Goal: Task Accomplishment & Management: Complete application form

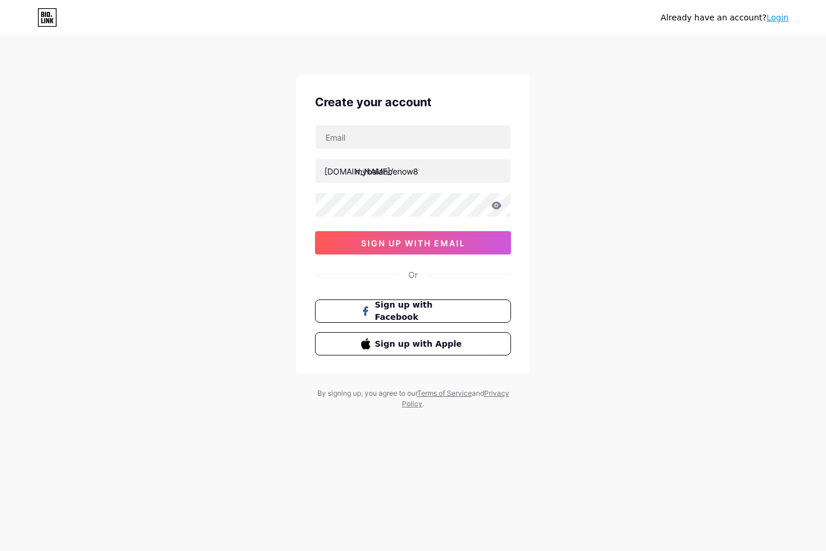
type input "[EMAIL_ADDRESS][DOMAIN_NAME]"
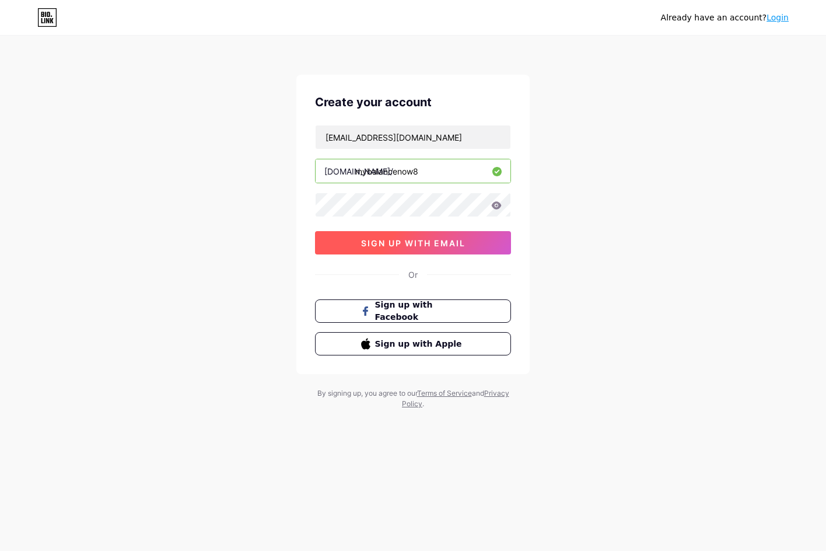
click at [418, 246] on span "sign up with email" at bounding box center [413, 243] width 104 height 10
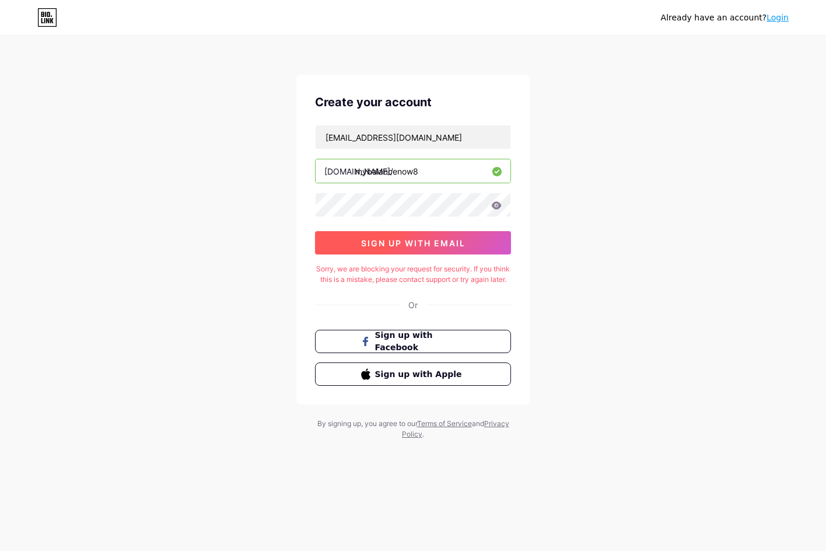
click at [424, 238] on span "sign up with email" at bounding box center [413, 243] width 104 height 10
click at [431, 247] on span "sign up with email" at bounding box center [413, 243] width 104 height 10
click at [495, 205] on icon at bounding box center [497, 205] width 10 height 8
click at [499, 207] on icon at bounding box center [497, 205] width 10 height 8
click at [646, 211] on div "Already have an account? Login Create your account xcvadfsdasff@gmail.com bio.l…" at bounding box center [413, 238] width 826 height 477
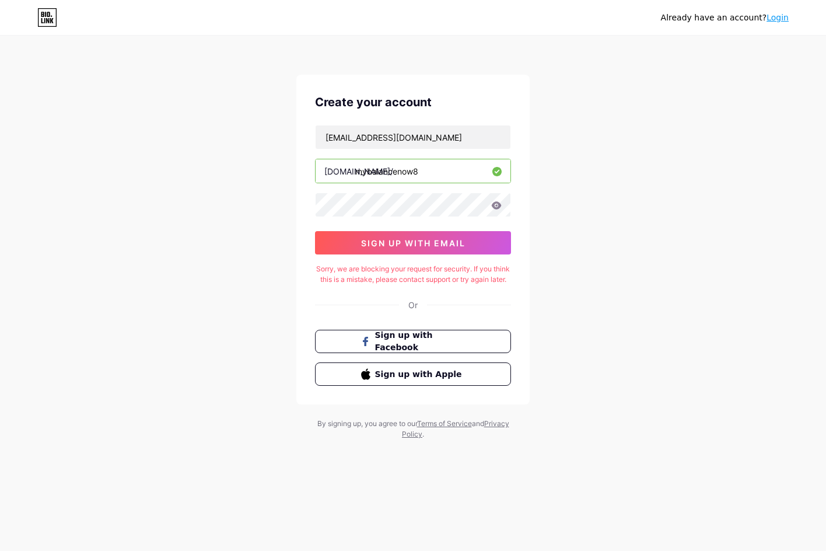
click at [776, 19] on link "Login" at bounding box center [777, 17] width 22 height 9
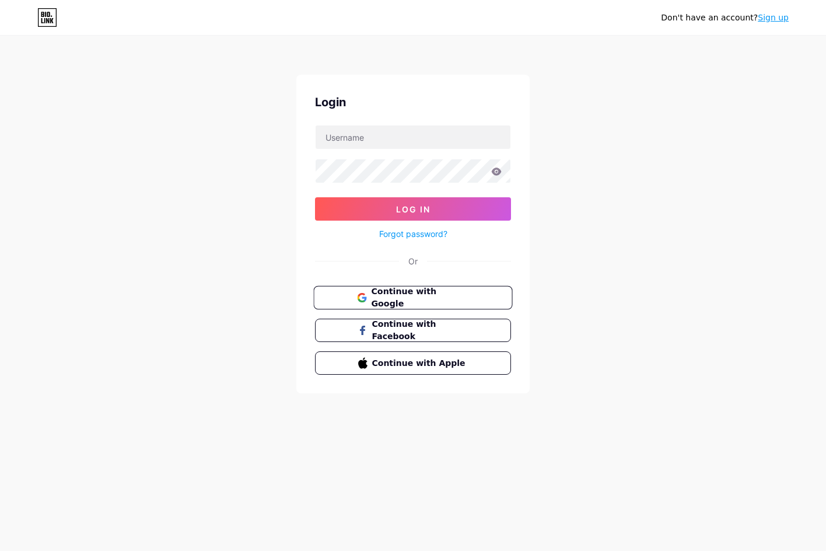
click at [447, 292] on span "Continue with Google" at bounding box center [419, 297] width 97 height 25
type input "[EMAIL_ADDRESS][DOMAIN_NAME]"
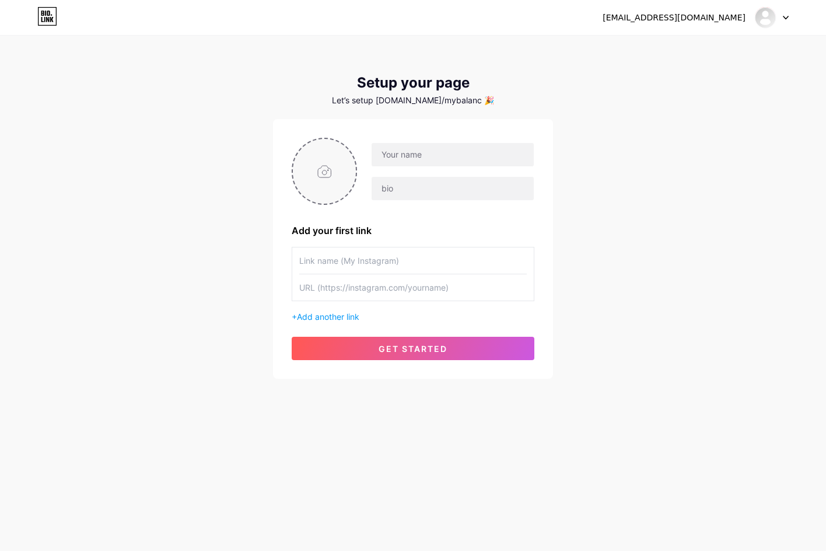
click at [309, 174] on input "file" at bounding box center [324, 171] width 63 height 65
type input "C:\fakepath\aa.jpg"
click at [421, 153] on input "text" at bounding box center [453, 154] width 162 height 23
paste input "My Balance Now"
type input "My Balance Now"
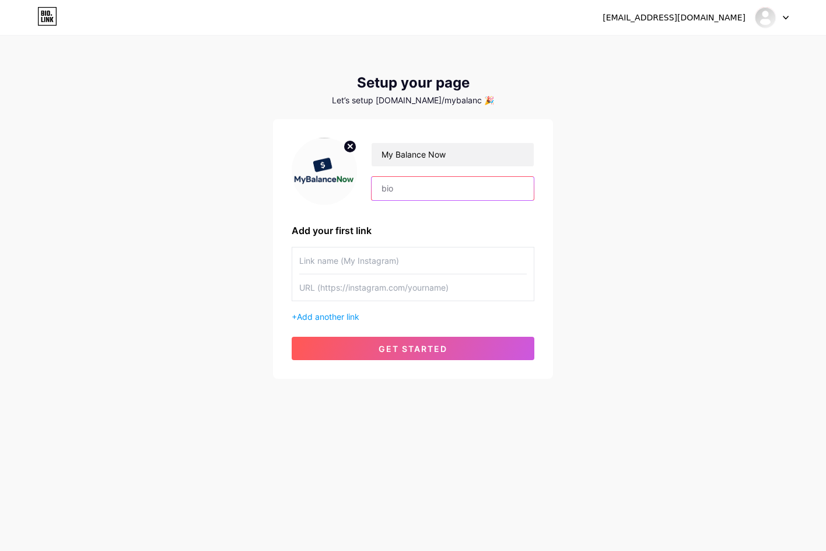
click at [408, 189] on input "text" at bounding box center [453, 188] width 162 height 23
paste input "Checking your Visa gift card balance is simple and secure with MyBalanceNow Vis…"
type input "Checking your Visa gift card balance is simple and secure with MyBalanceNow Vis…"
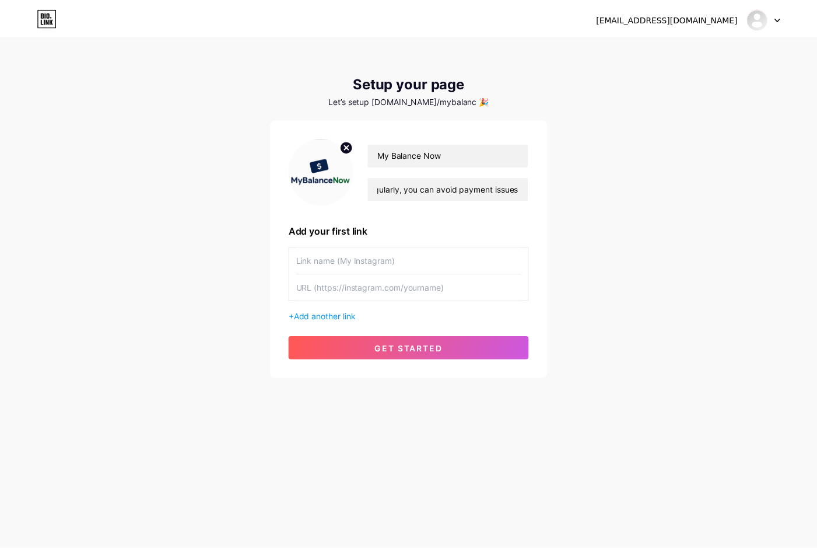
scroll to position [0, 0]
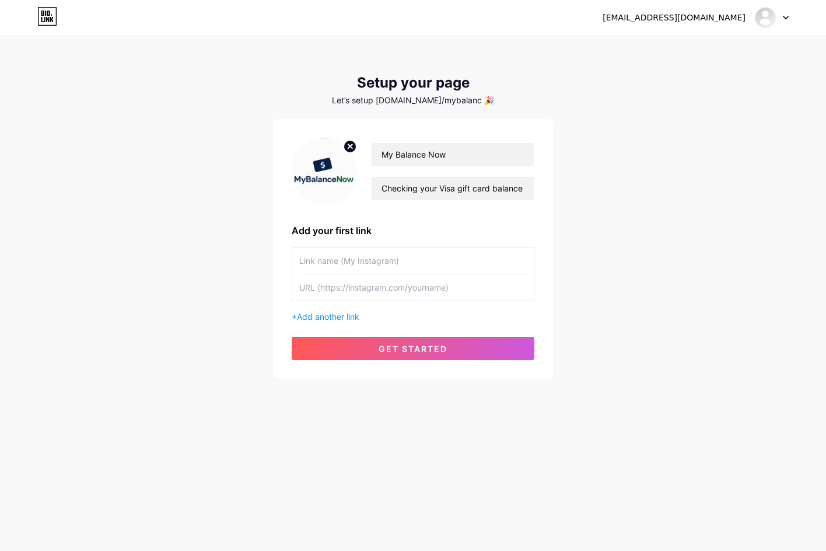
click at [365, 254] on input "text" at bounding box center [412, 260] width 227 height 26
paste input "[URL][DOMAIN_NAME]"
type input "[URL][DOMAIN_NAME]"
click at [352, 284] on input "text" at bounding box center [412, 287] width 227 height 26
paste input "[URL][DOMAIN_NAME]"
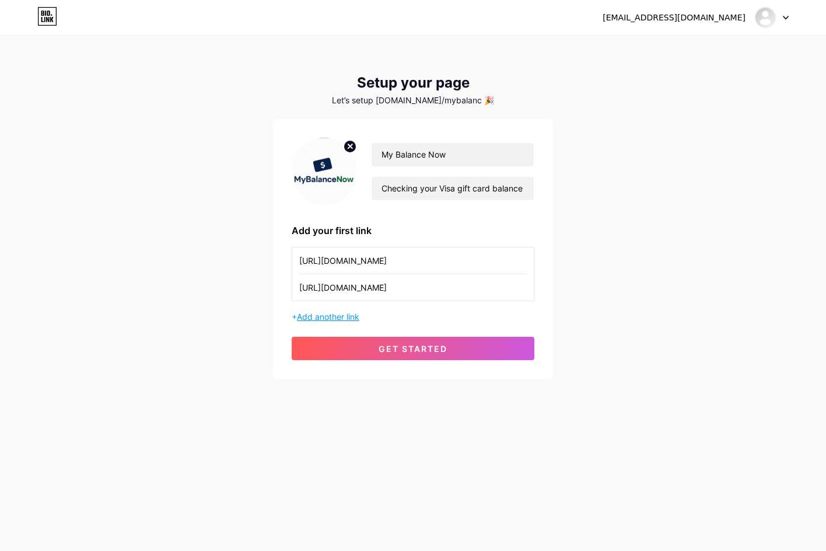
type input "[URL][DOMAIN_NAME]"
click at [334, 318] on span "Add another link" at bounding box center [328, 316] width 62 height 10
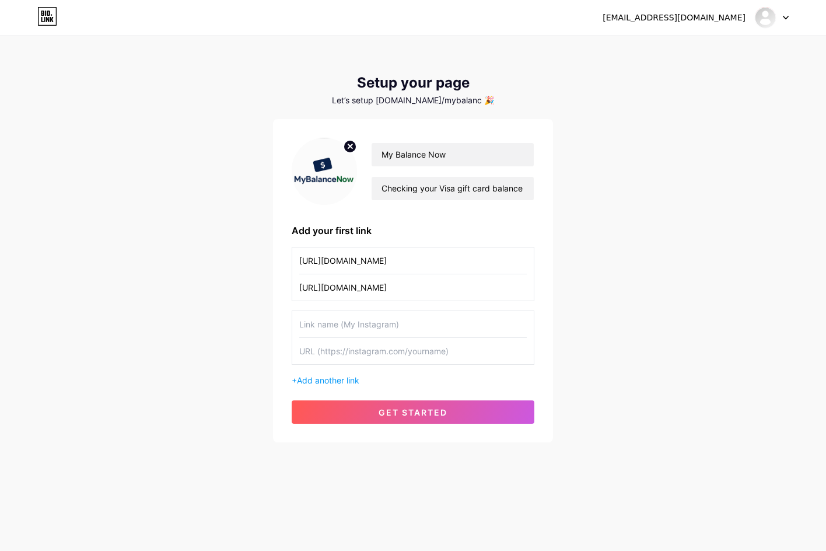
drag, startPoint x: 352, startPoint y: 326, endPoint x: 349, endPoint y: 332, distance: 7.0
click at [352, 326] on input "text" at bounding box center [412, 324] width 227 height 26
paste input "[URL][DOMAIN_NAME]"
type input "[URL][DOMAIN_NAME]"
click at [346, 349] on input "text" at bounding box center [412, 351] width 227 height 26
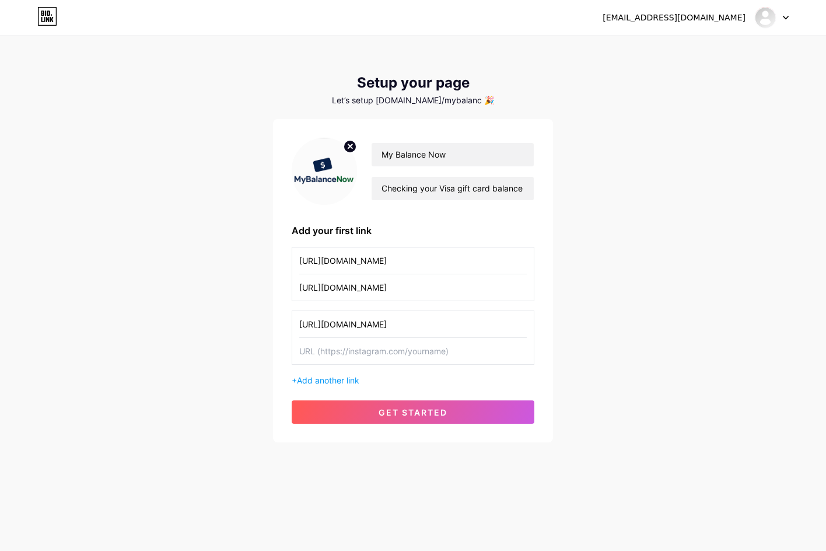
paste input "[URL][DOMAIN_NAME]"
type input "[URL][DOMAIN_NAME]"
click at [344, 374] on div "[URL][DOMAIN_NAME] [URL][DOMAIN_NAME] [URL][DOMAIN_NAME] [URL][DOMAIN_NAME] + A…" at bounding box center [413, 316] width 243 height 139
click at [344, 381] on span "Add another link" at bounding box center [328, 380] width 62 height 10
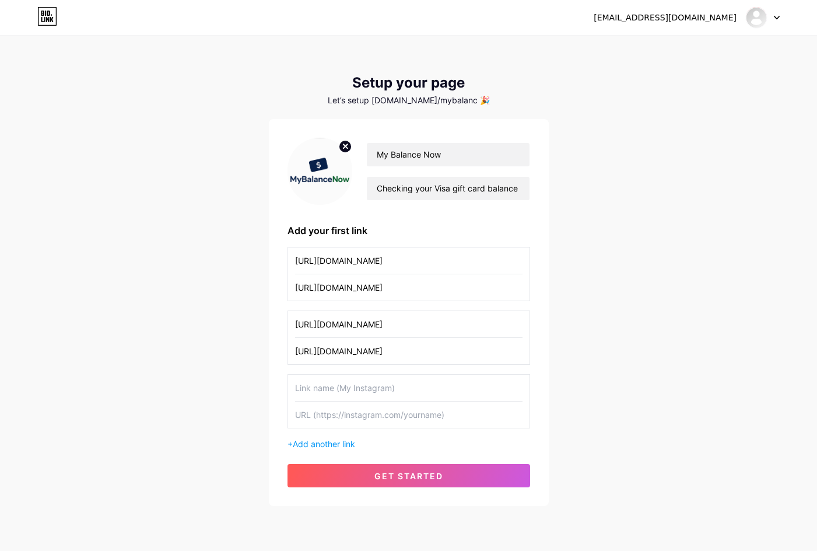
click at [345, 388] on input "text" at bounding box center [408, 387] width 227 height 26
paste input "[URL][DOMAIN_NAME]"
type input "[URL][DOMAIN_NAME]"
click at [339, 414] on input "text" at bounding box center [408, 414] width 227 height 26
paste input "[URL][DOMAIN_NAME]"
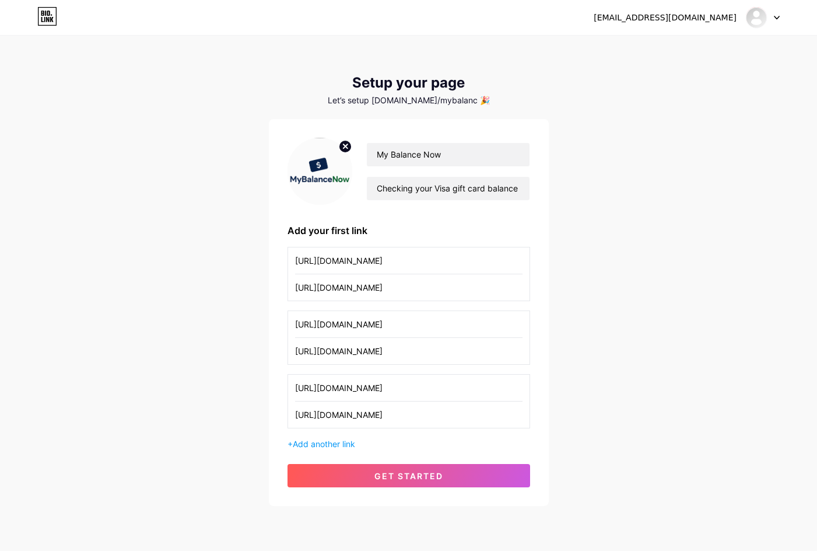
type input "[URL][DOMAIN_NAME]"
click at [348, 442] on span "Add another link" at bounding box center [324, 444] width 62 height 10
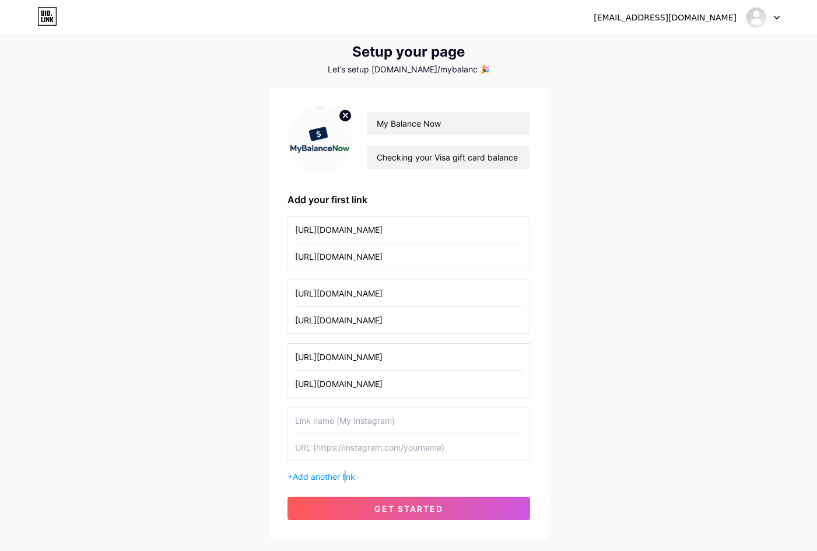
scroll to position [103, 0]
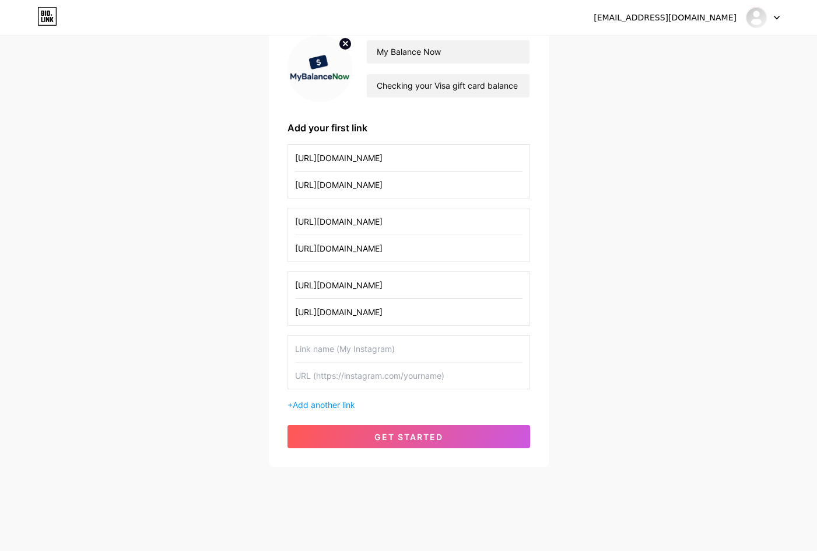
click at [352, 348] on input "text" at bounding box center [408, 348] width 227 height 26
paste input "[URL][DOMAIN_NAME]"
type input "[URL][DOMAIN_NAME]"
click at [345, 375] on input "text" at bounding box center [408, 375] width 227 height 26
paste input "[URL][DOMAIN_NAME]"
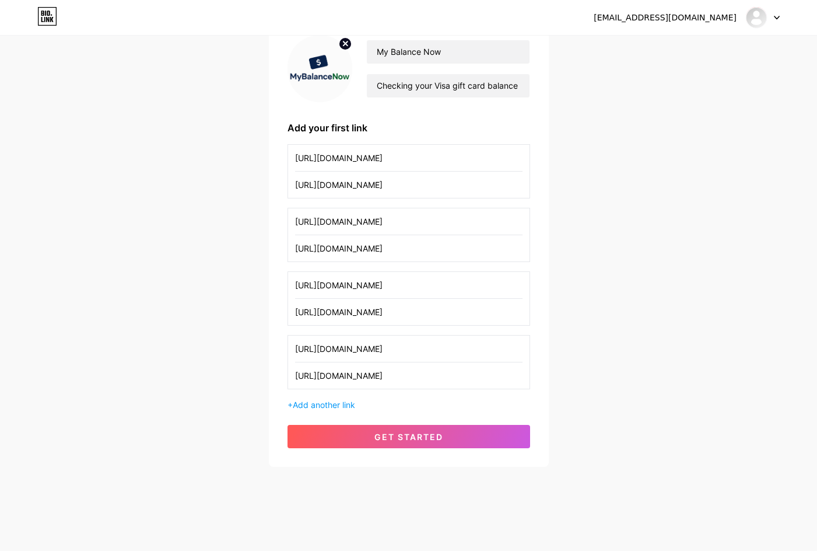
type input "[URL][DOMAIN_NAME]"
click at [327, 407] on span "Add another link" at bounding box center [324, 405] width 62 height 10
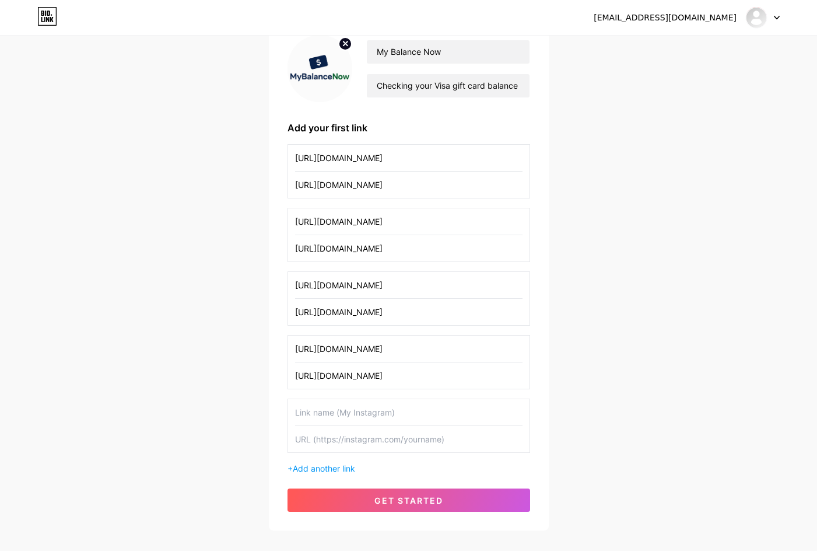
click at [351, 423] on input "text" at bounding box center [408, 412] width 227 height 26
paste input "[URL][DOMAIN_NAME]"
type input "[URL][DOMAIN_NAME]"
click at [353, 434] on input "text" at bounding box center [408, 439] width 227 height 26
paste input "[URL][DOMAIN_NAME]"
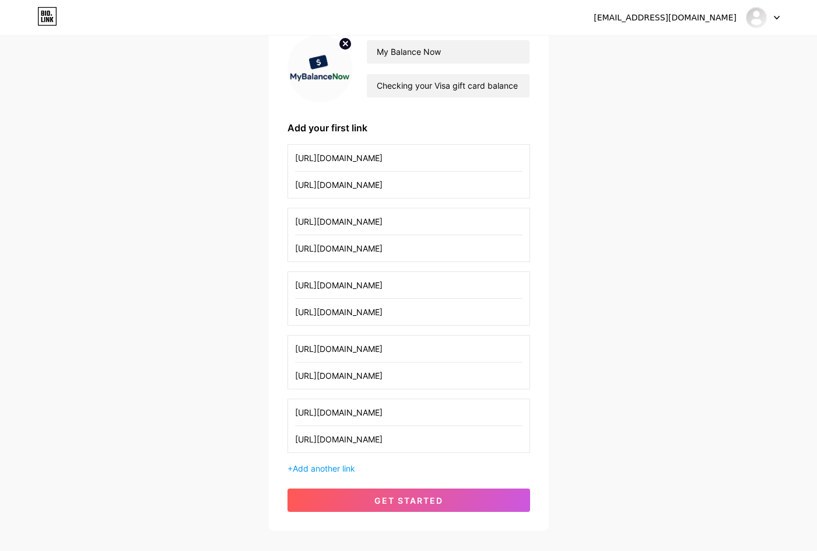
type input "[URL][DOMAIN_NAME]"
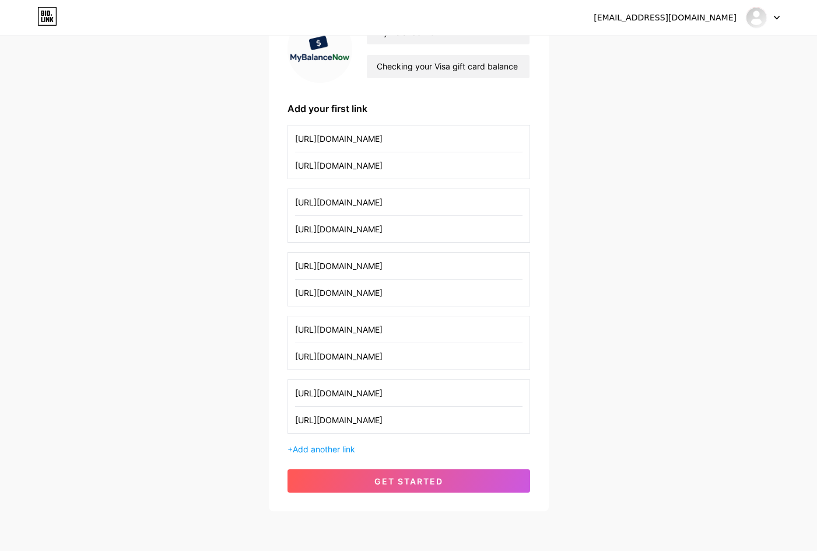
scroll to position [166, 0]
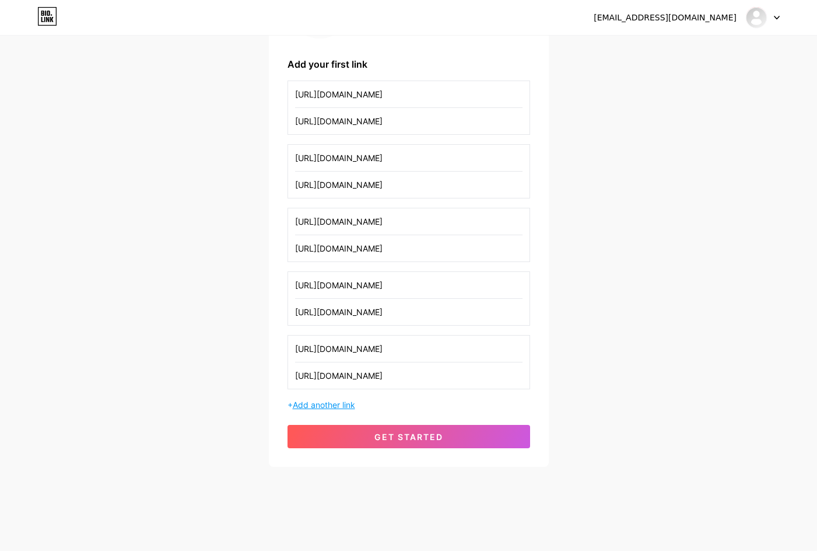
click at [342, 404] on span "Add another link" at bounding box center [324, 405] width 62 height 10
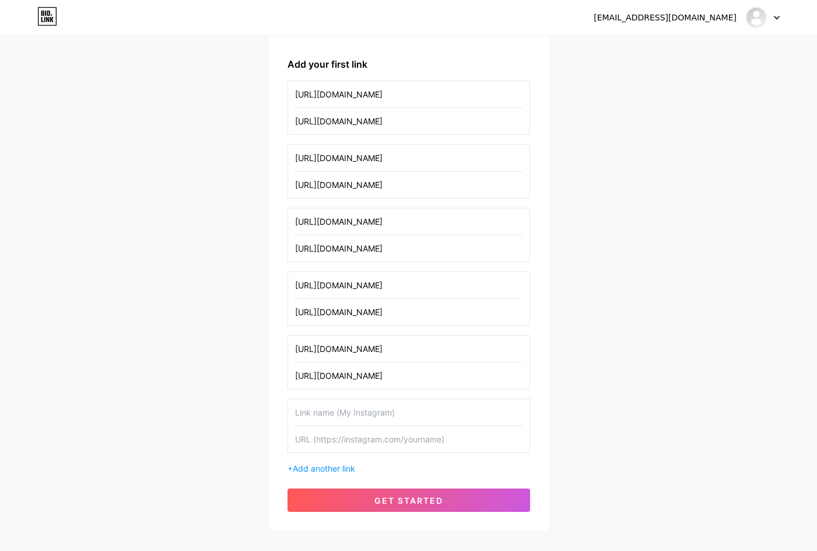
click at [360, 422] on input "text" at bounding box center [408, 412] width 227 height 26
paste input "[URL][DOMAIN_NAME]"
type input "[URL][DOMAIN_NAME]"
click at [359, 434] on input "text" at bounding box center [408, 439] width 227 height 26
paste input "[URL][DOMAIN_NAME]"
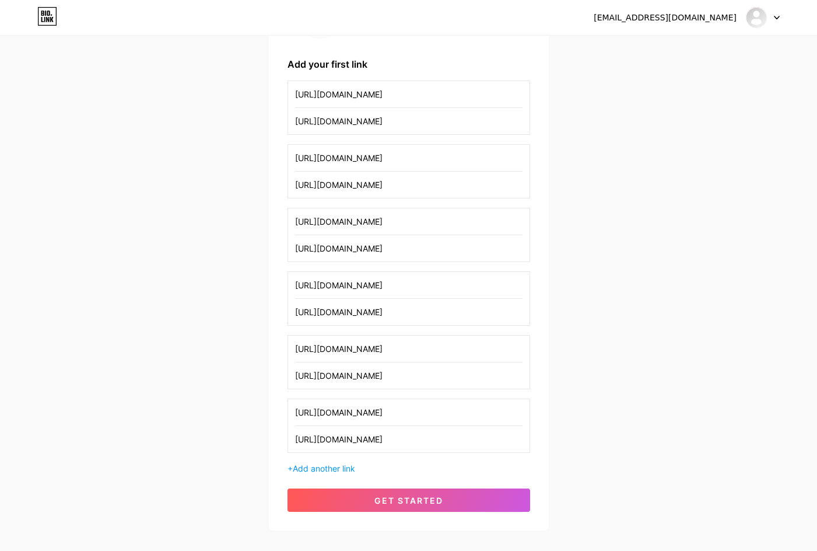
type input "[URL][DOMAIN_NAME]"
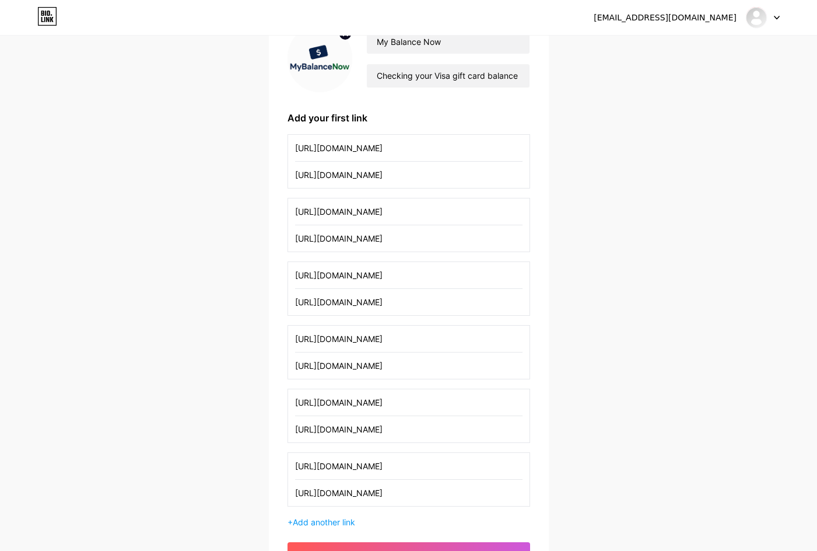
scroll to position [117, 0]
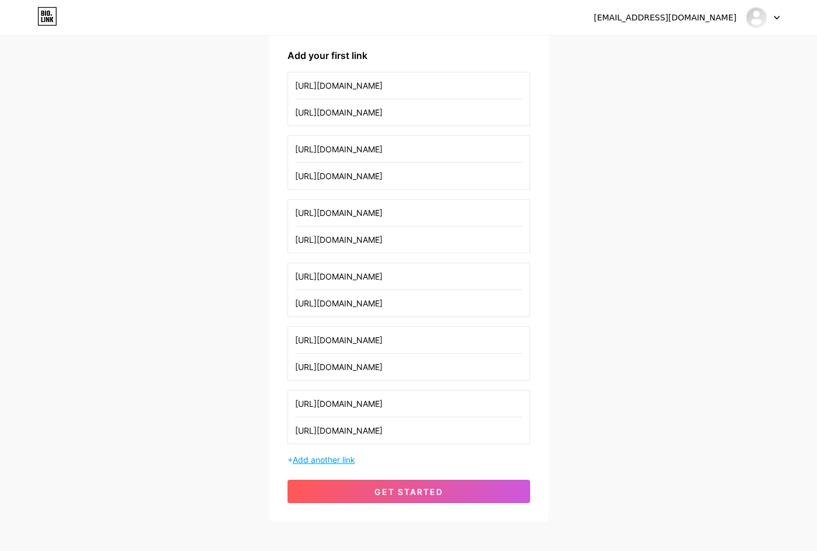
click at [341, 459] on span "Add another link" at bounding box center [324, 459] width 62 height 10
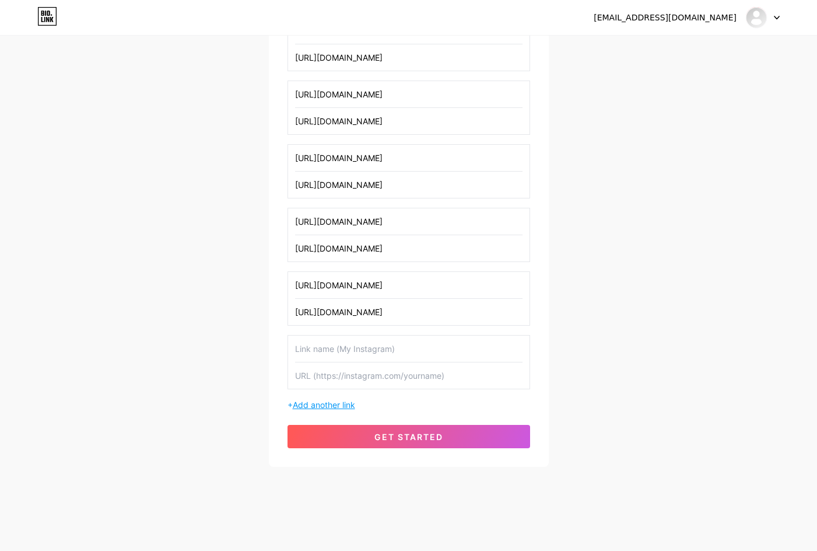
click at [351, 405] on span "Add another link" at bounding box center [324, 405] width 62 height 10
click at [345, 403] on span "Add another link" at bounding box center [324, 405] width 62 height 10
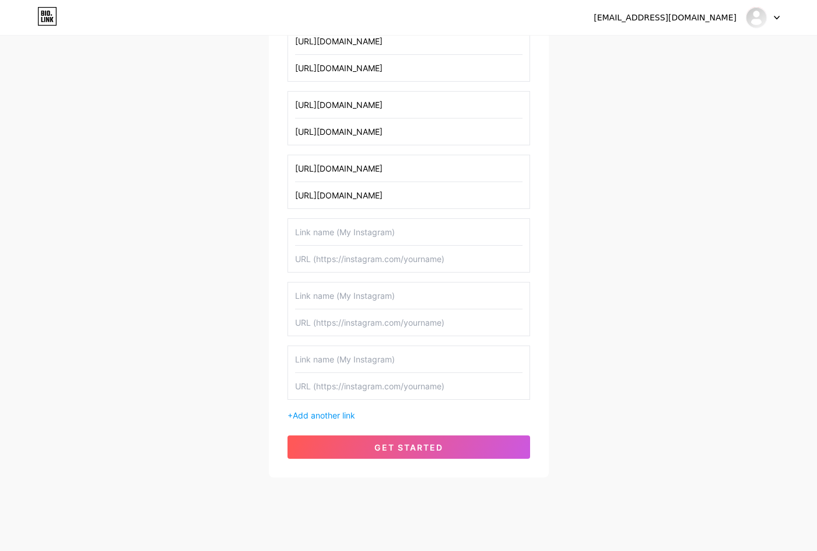
scroll to position [421, 0]
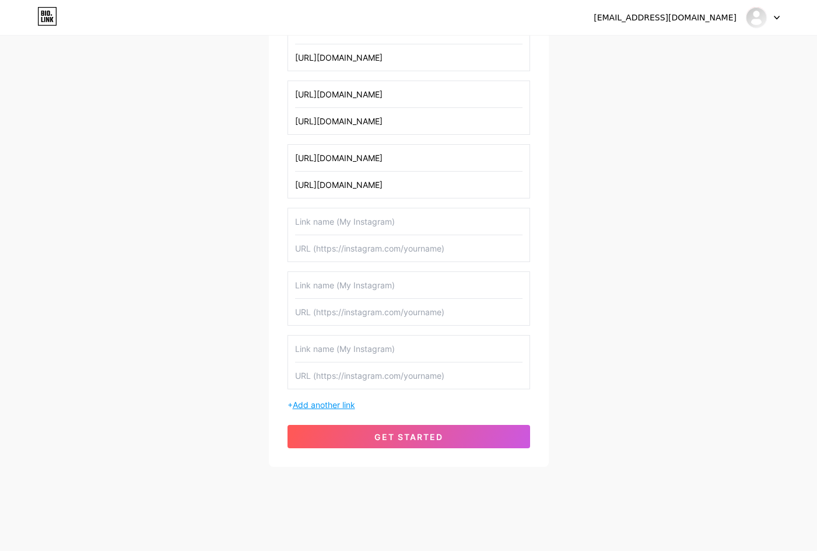
click at [336, 405] on span "Add another link" at bounding box center [324, 405] width 62 height 10
click at [346, 404] on span "Add another link" at bounding box center [324, 405] width 62 height 10
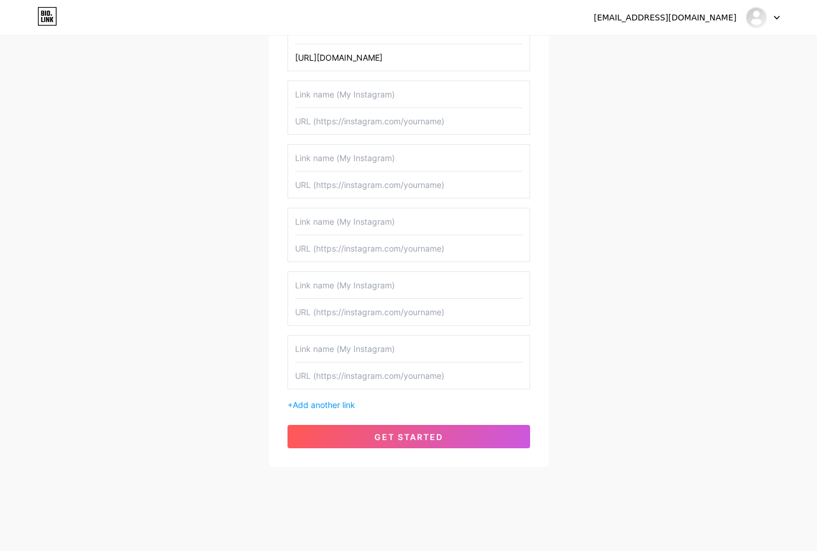
click at [341, 398] on div "+ Add another link" at bounding box center [409, 404] width 243 height 12
click at [347, 400] on span "Add another link" at bounding box center [324, 405] width 62 height 10
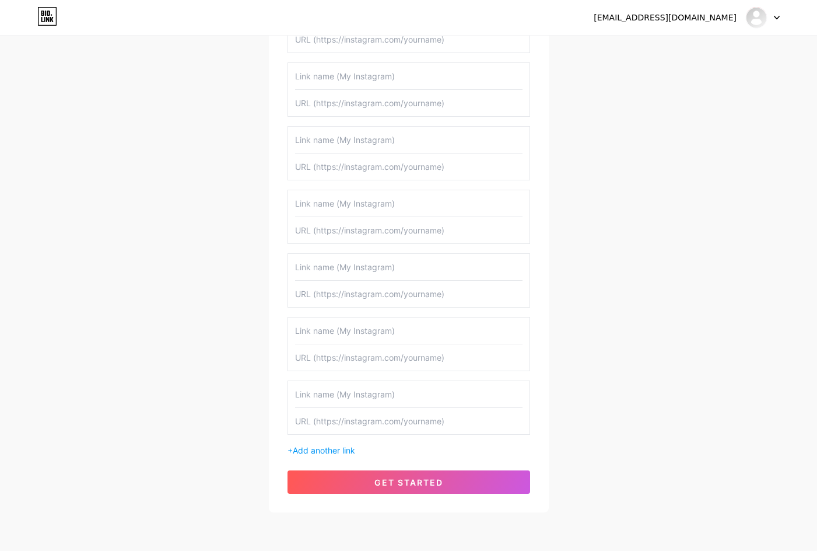
scroll to position [675, 0]
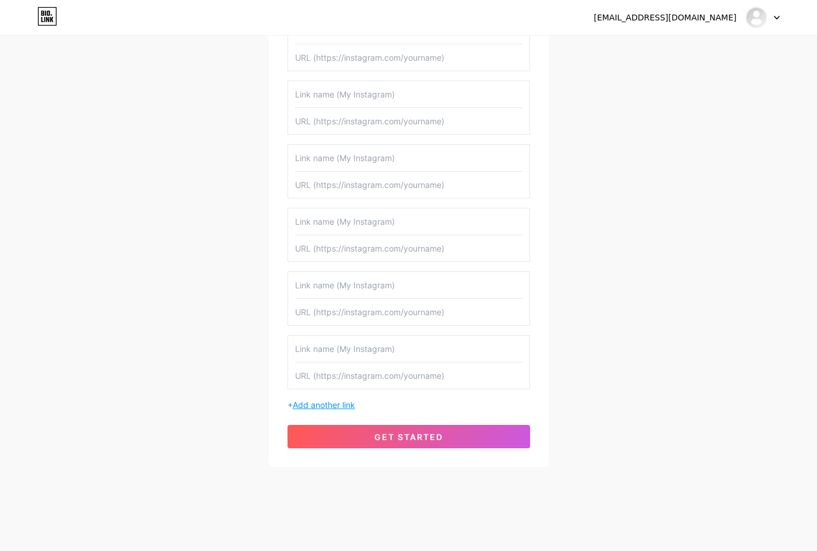
click at [351, 402] on span "Add another link" at bounding box center [324, 405] width 62 height 10
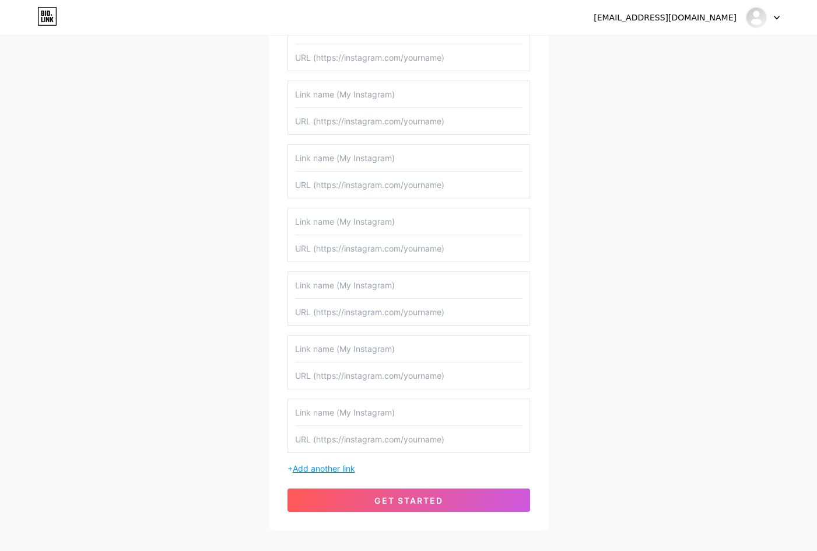
click at [339, 467] on span "Add another link" at bounding box center [324, 468] width 62 height 10
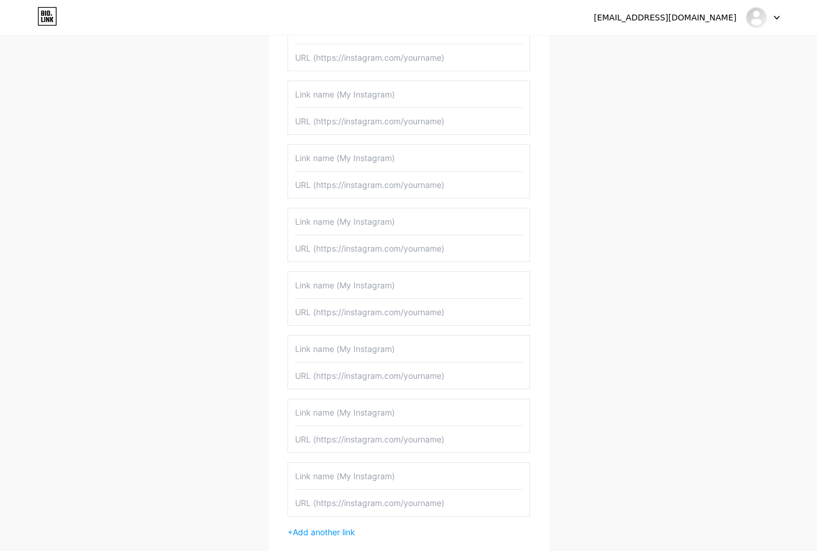
drag, startPoint x: 353, startPoint y: 470, endPoint x: 351, endPoint y: 475, distance: 6.5
click at [353, 470] on input "text" at bounding box center [408, 476] width 227 height 26
paste input "[URL][DOMAIN_NAME]"
type input "[URL][DOMAIN_NAME]"
drag, startPoint x: 337, startPoint y: 499, endPoint x: 375, endPoint y: 480, distance: 42.5
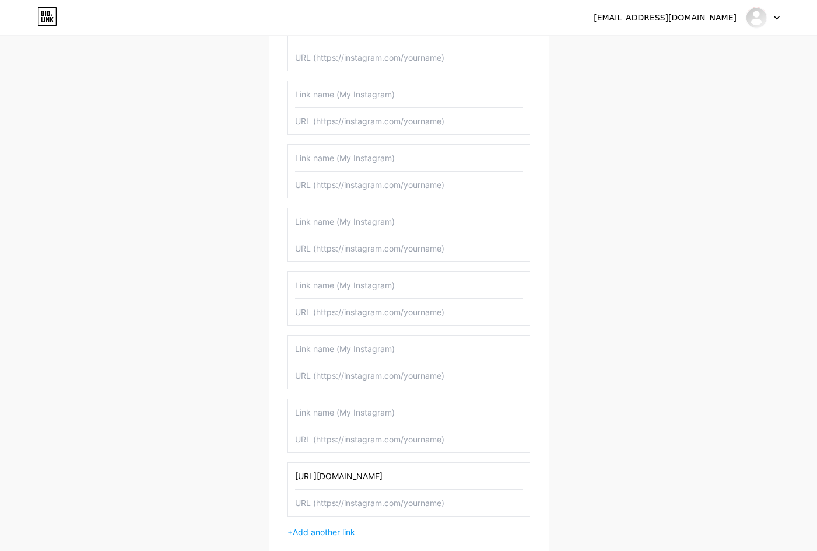
click at [337, 500] on input "text" at bounding box center [408, 502] width 227 height 26
paste input "[URL][DOMAIN_NAME]"
type input "[URL][DOMAIN_NAME]"
drag, startPoint x: 339, startPoint y: 442, endPoint x: 347, endPoint y: 419, distance: 24.2
click at [338, 441] on input "text" at bounding box center [408, 439] width 227 height 26
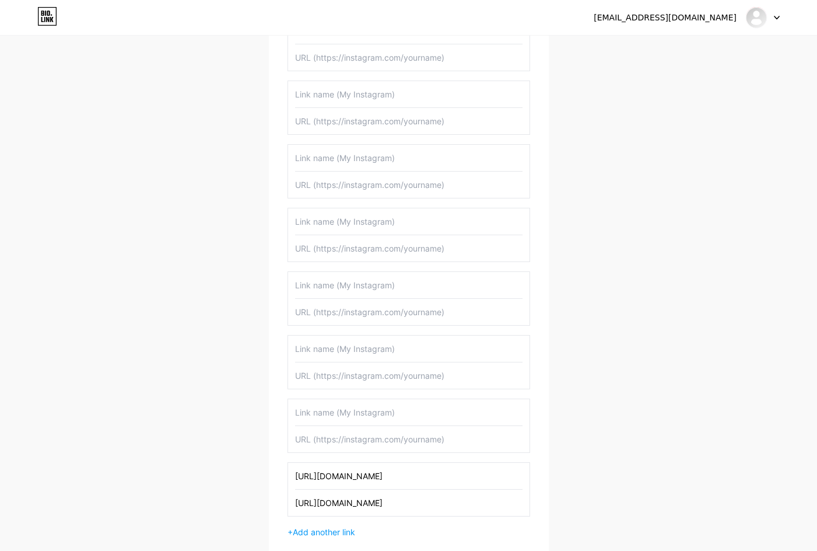
paste input "[URL][DOMAIN_NAME]"
type input "[URL][DOMAIN_NAME]"
click at [351, 404] on input "text" at bounding box center [408, 412] width 227 height 26
paste input "[URL][DOMAIN_NAME]"
type input "[URL][DOMAIN_NAME]"
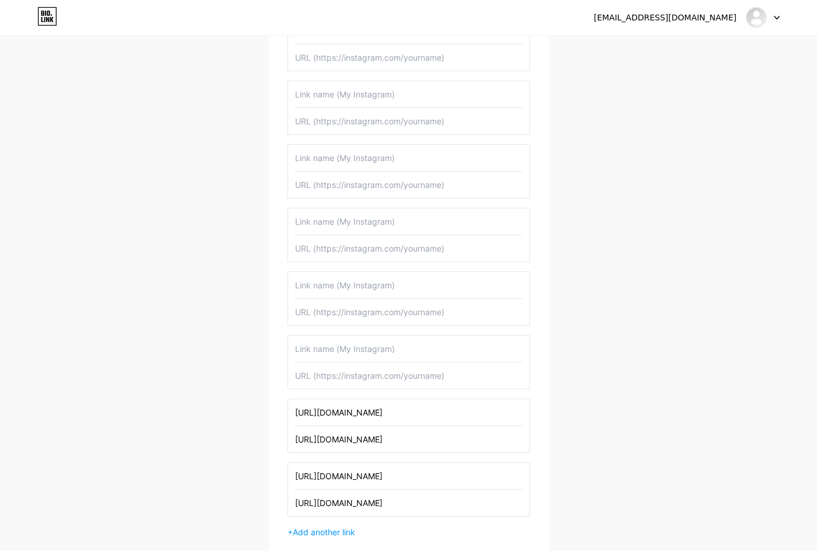
click at [332, 368] on input "text" at bounding box center [408, 375] width 227 height 26
paste input "[URL][DOMAIN_NAME]"
type input "[URL][DOMAIN_NAME]"
click at [337, 349] on input "text" at bounding box center [408, 348] width 227 height 26
paste input "[URL][DOMAIN_NAME]"
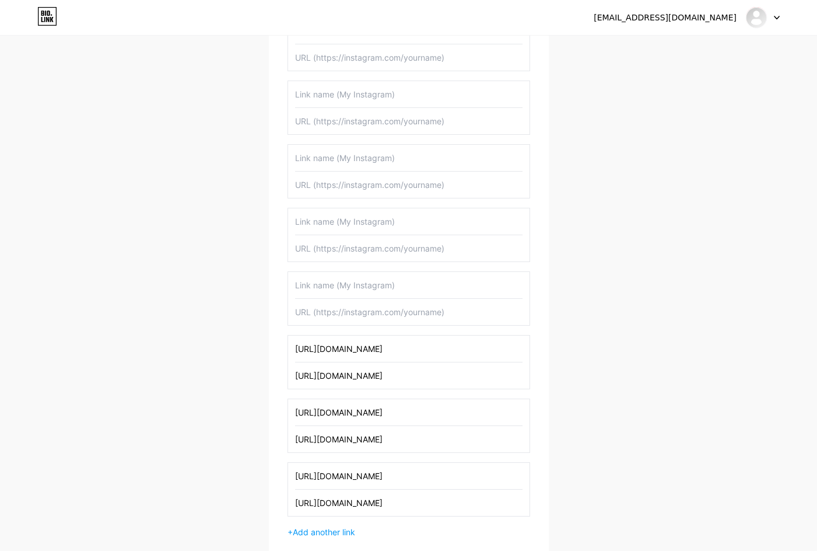
type input "[URL][DOMAIN_NAME]"
click at [334, 314] on input "text" at bounding box center [408, 312] width 227 height 26
paste input "[URL][DOMAIN_NAME]"
type input "[URL][DOMAIN_NAME]"
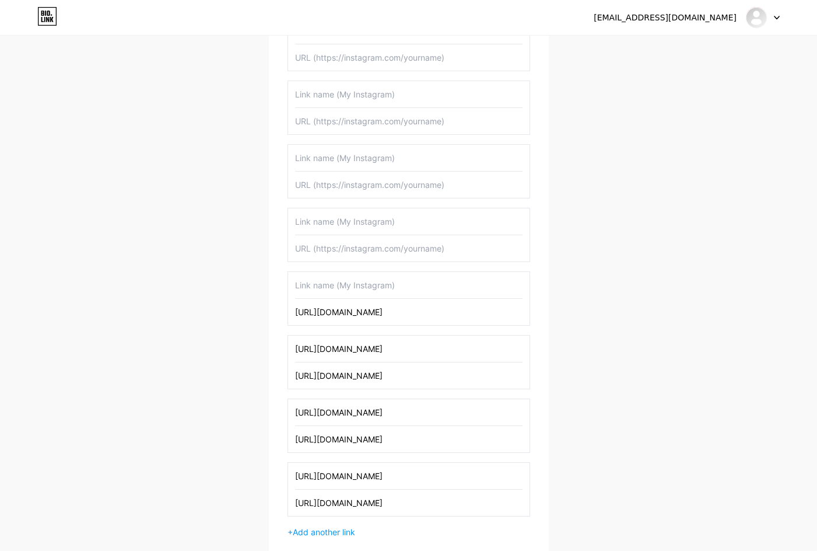
click at [342, 289] on input "text" at bounding box center [408, 285] width 227 height 26
paste input "[URL][DOMAIN_NAME]"
type input "[URL][DOMAIN_NAME]"
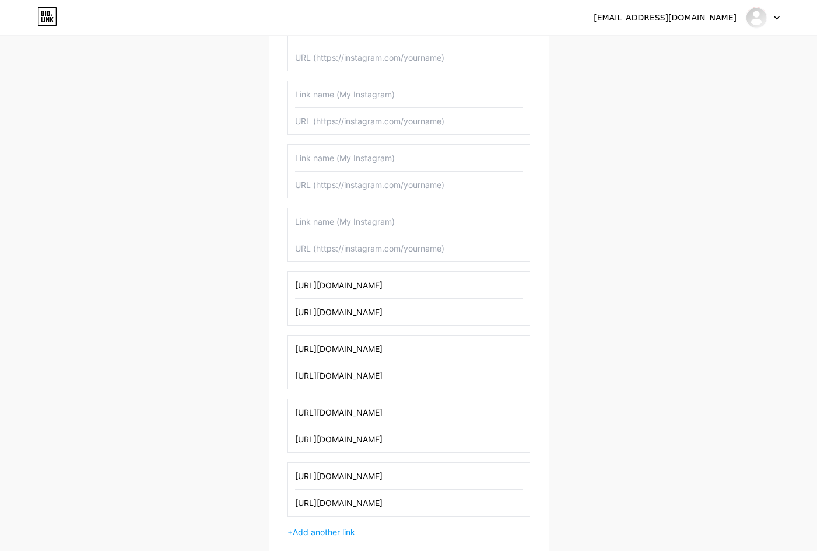
scroll to position [0, 0]
click at [325, 253] on input "text" at bounding box center [408, 248] width 227 height 26
paste input "[URL][DOMAIN_NAME]"
type input "[URL][DOMAIN_NAME]"
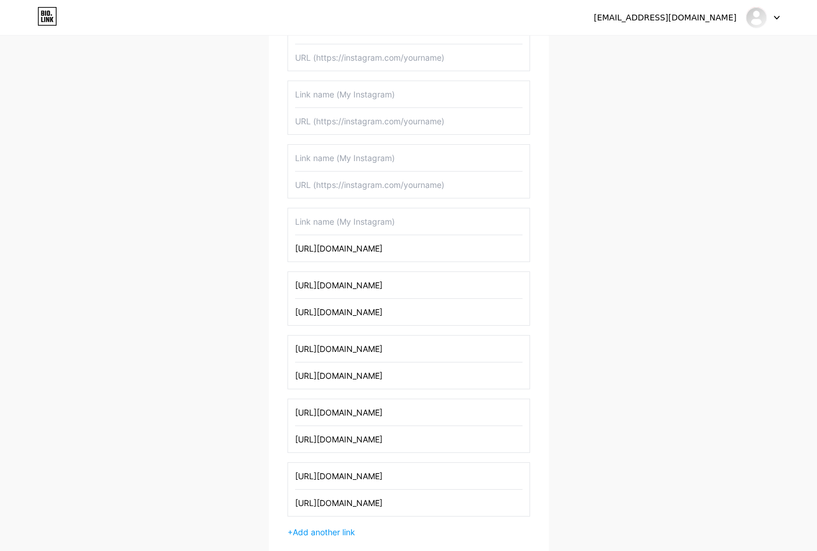
click at [343, 227] on input "text" at bounding box center [408, 221] width 227 height 26
paste input "[URL][DOMAIN_NAME]"
type input "[URL][DOMAIN_NAME]"
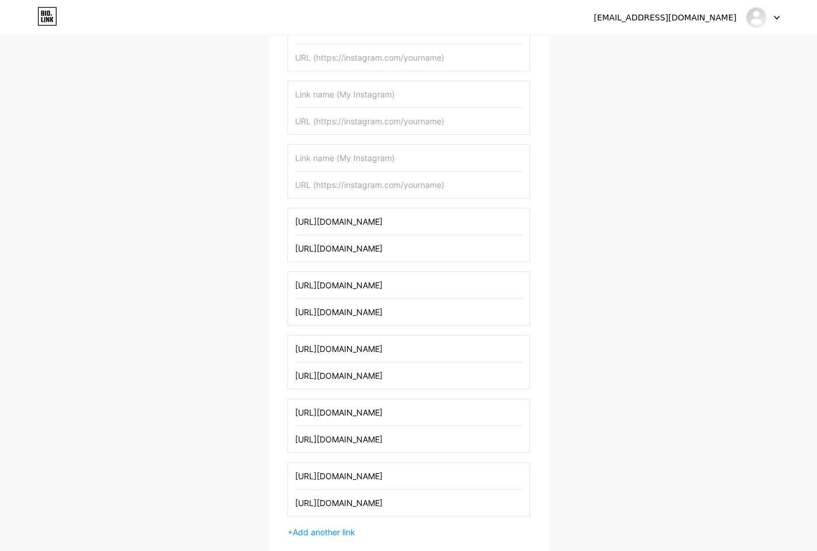
scroll to position [0, 0]
drag, startPoint x: 332, startPoint y: 180, endPoint x: 339, endPoint y: 178, distance: 7.2
click at [332, 180] on input "text" at bounding box center [408, 184] width 227 height 26
paste input "[URL][DOMAIN_NAME]"
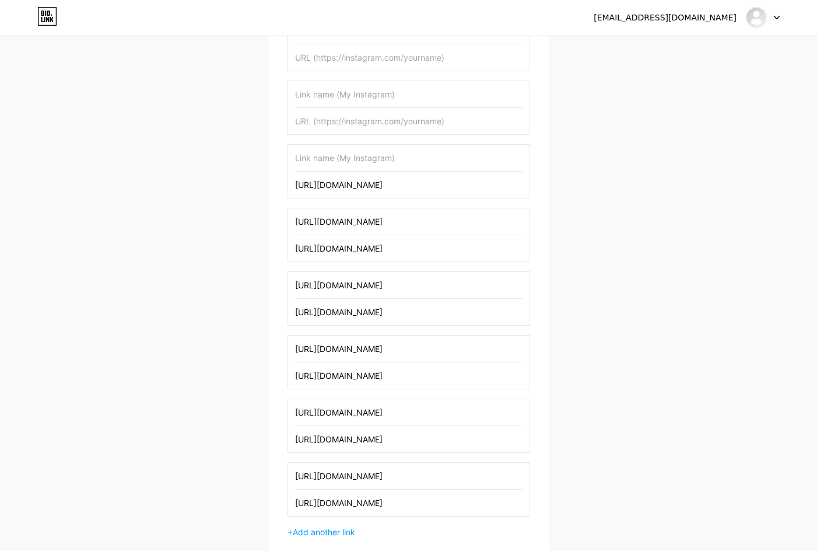
type input "[URL][DOMAIN_NAME]"
click at [348, 165] on input "text" at bounding box center [408, 158] width 227 height 26
paste input "[URL][DOMAIN_NAME]"
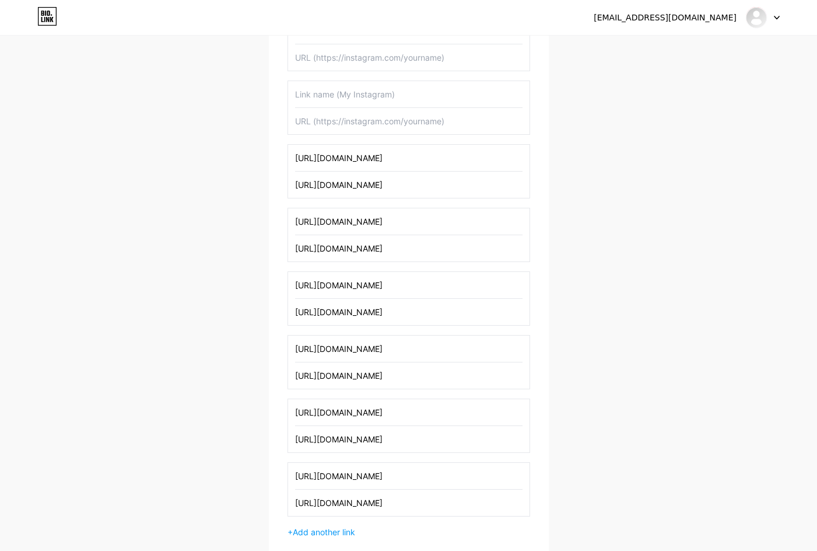
type input "[URL][DOMAIN_NAME]"
drag, startPoint x: 367, startPoint y: 118, endPoint x: 357, endPoint y: 102, distance: 18.9
click at [366, 117] on input "text" at bounding box center [408, 121] width 227 height 26
paste input "[URL][DOMAIN_NAME]"
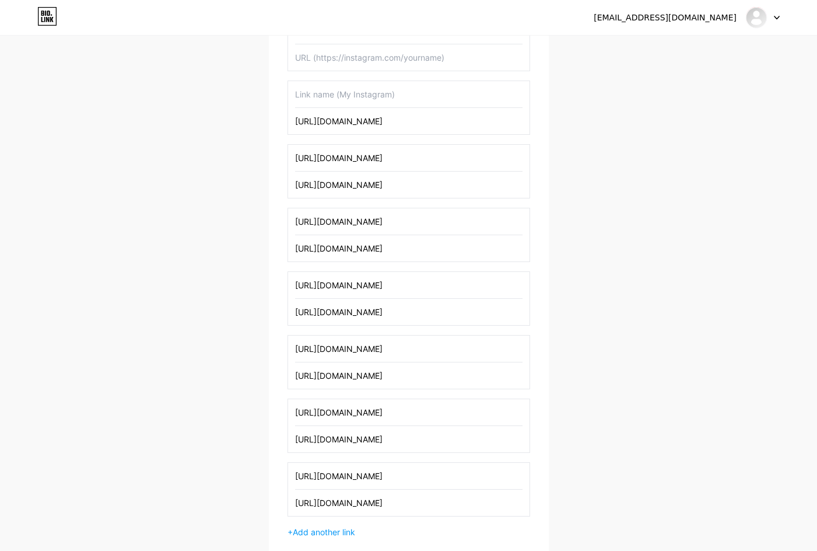
type input "[URL][DOMAIN_NAME]"
click at [351, 93] on input "text" at bounding box center [408, 94] width 227 height 26
paste input "[URL][DOMAIN_NAME]"
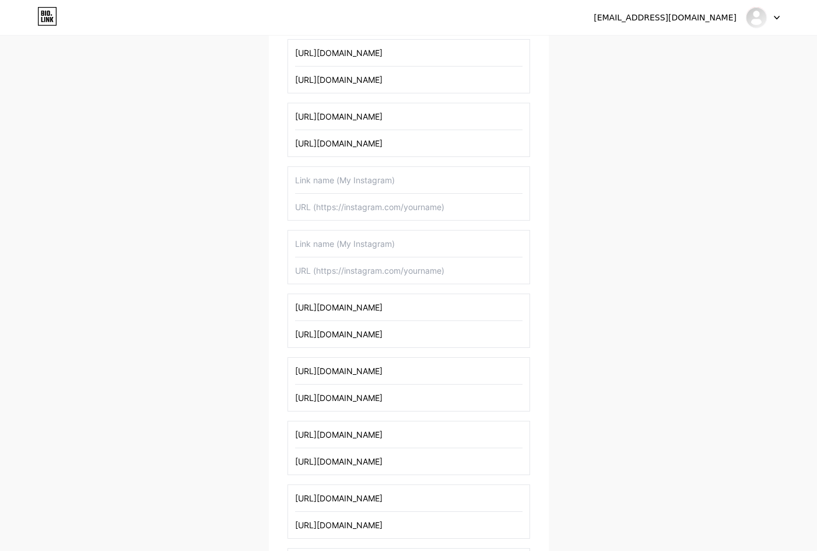
scroll to position [442, 0]
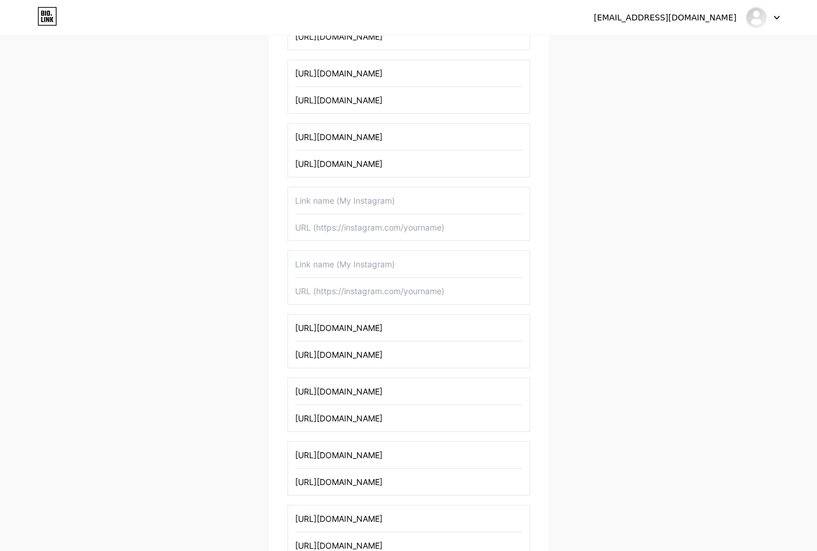
type input "[URL][DOMAIN_NAME]"
click at [336, 294] on input "text" at bounding box center [408, 291] width 227 height 26
paste input "[URL][DOMAIN_NAME]"
type input "[URL][DOMAIN_NAME]"
click at [344, 262] on input "text" at bounding box center [408, 264] width 227 height 26
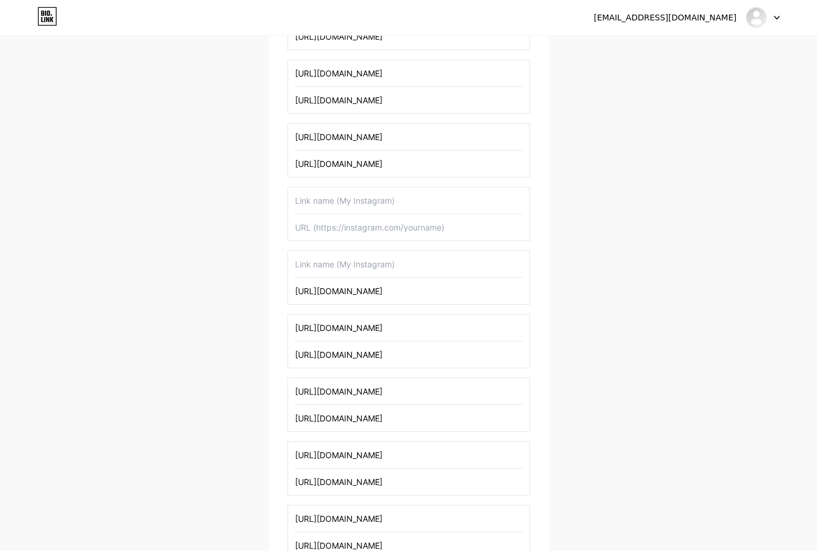
paste input "[URL][DOMAIN_NAME]"
type input "[URL][DOMAIN_NAME]"
drag, startPoint x: 330, startPoint y: 231, endPoint x: 355, endPoint y: 226, distance: 26.2
click at [329, 231] on input "text" at bounding box center [408, 227] width 227 height 26
paste input "[URL][DOMAIN_NAME]"
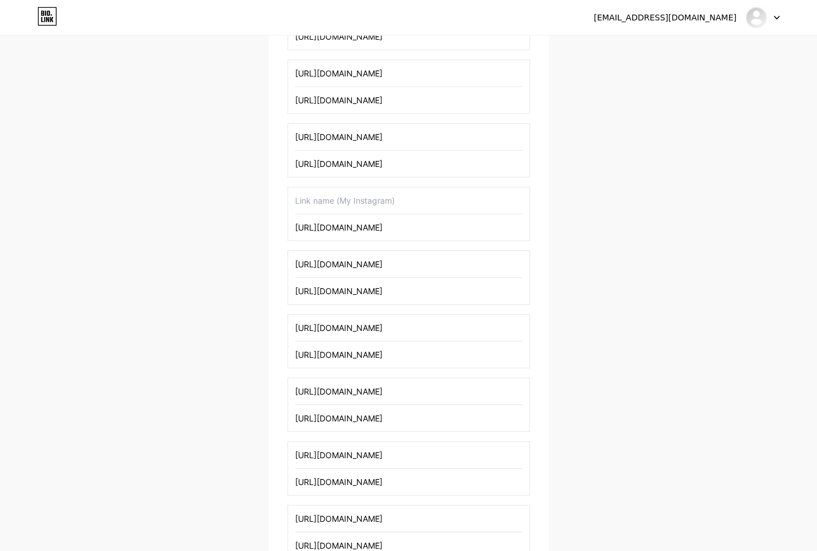
type input "[URL][DOMAIN_NAME]"
click at [359, 205] on input "text" at bounding box center [408, 200] width 227 height 26
paste input "[URL][DOMAIN_NAME]"
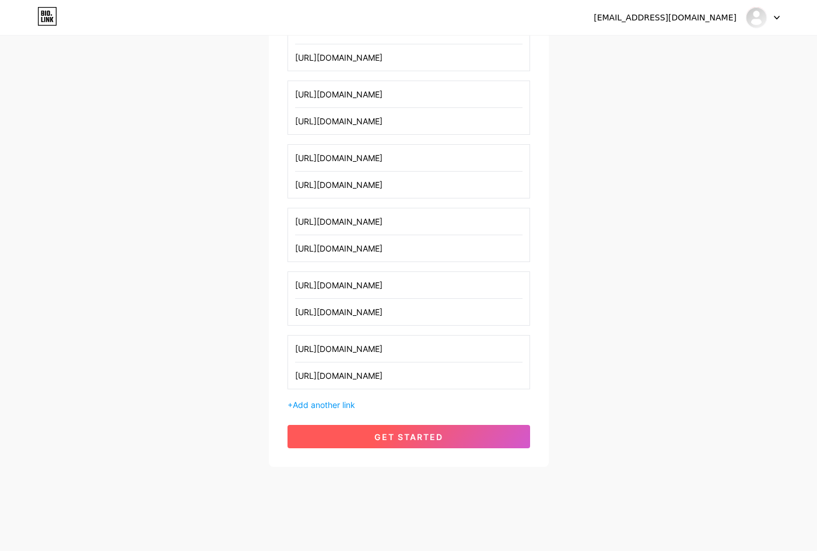
type input "[URL][DOMAIN_NAME]"
click at [433, 443] on button "get started" at bounding box center [409, 436] width 243 height 23
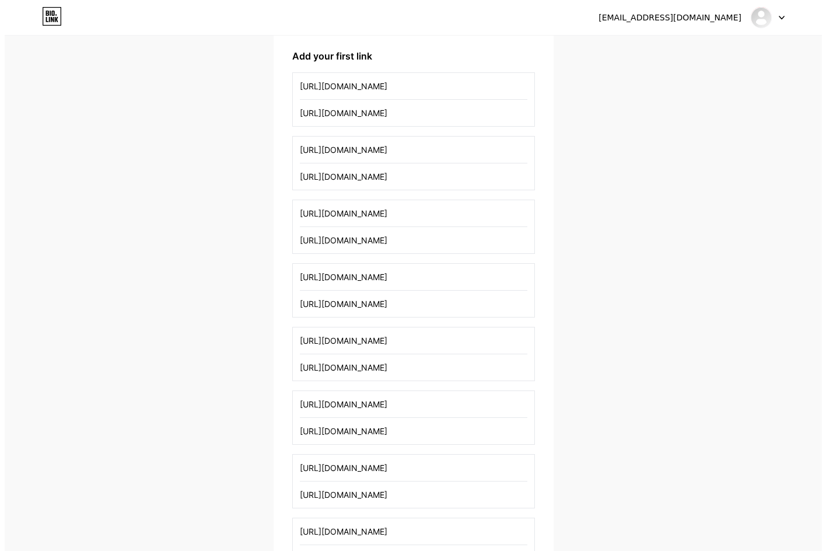
scroll to position [0, 0]
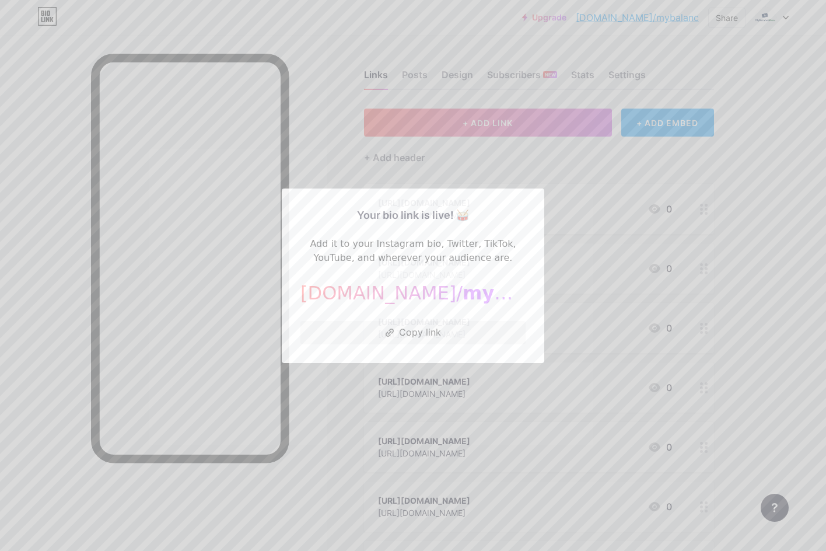
click at [437, 311] on div "Your bio link is live! 🥁 Add it to your Instagram bio, Twitter, TikTok, YouTube…" at bounding box center [412, 275] width 225 height 137
click at [437, 330] on button "Copy link" at bounding box center [412, 332] width 225 height 23
